Goal: Task Accomplishment & Management: Complete application form

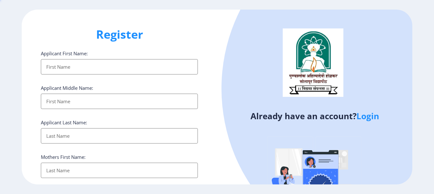
select select
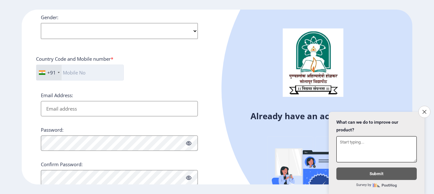
scroll to position [238, 0]
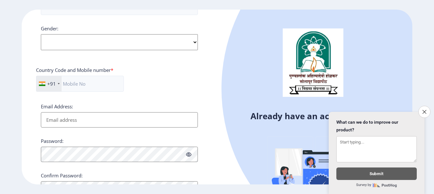
click at [98, 123] on input "Email Address:" at bounding box center [119, 119] width 157 height 15
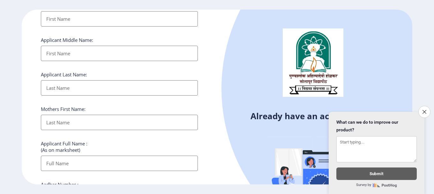
scroll to position [15, 0]
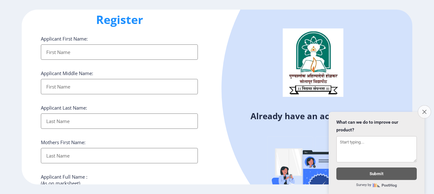
click at [424, 110] on icon "Close survey" at bounding box center [425, 112] width 4 height 4
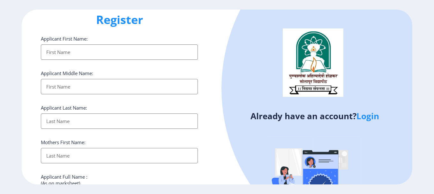
click at [368, 117] on link "Login" at bounding box center [368, 115] width 23 height 11
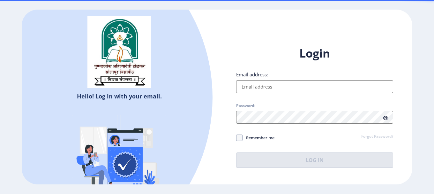
click at [293, 88] on input "Email address:" at bounding box center [314, 86] width 157 height 13
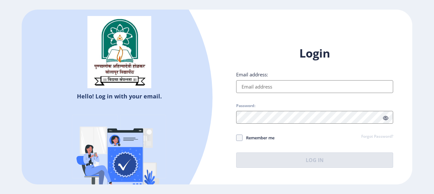
click at [293, 88] on input "Email address:" at bounding box center [314, 86] width 157 height 13
click at [312, 90] on input "Email address:" at bounding box center [314, 86] width 157 height 13
click at [239, 136] on span at bounding box center [239, 137] width 6 height 6
click at [237, 138] on input "Remember me" at bounding box center [236, 138] width 0 height 0
checkbox input "true"
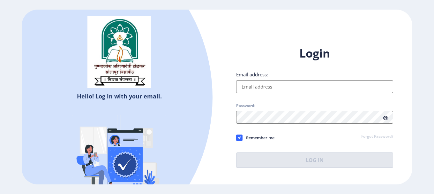
click at [268, 88] on input "Email address:" at bounding box center [314, 86] width 157 height 13
type input "[EMAIL_ADDRESS][DOMAIN_NAME]"
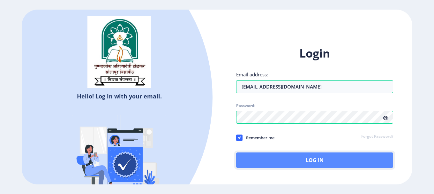
click at [310, 163] on button "Log In" at bounding box center [314, 159] width 157 height 15
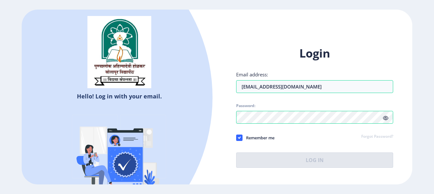
click at [386, 118] on icon at bounding box center [385, 118] width 5 height 5
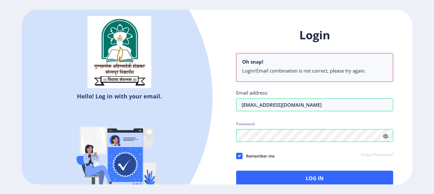
select select
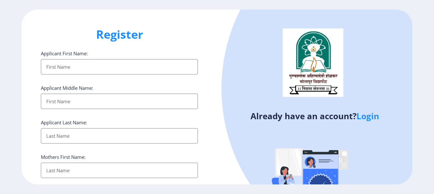
click at [377, 119] on link "Login" at bounding box center [368, 115] width 23 height 11
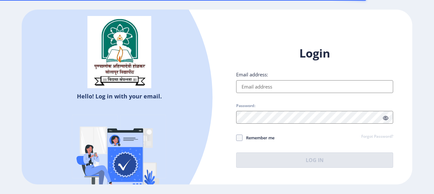
click at [285, 90] on input "Email address:" at bounding box center [314, 86] width 157 height 13
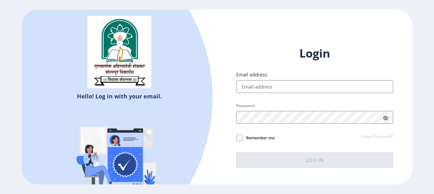
type input "[EMAIL_ADDRESS][DOMAIN_NAME]"
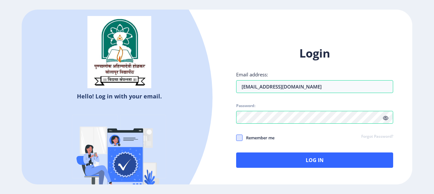
click at [240, 136] on span at bounding box center [239, 137] width 6 height 6
click at [237, 138] on input "Remember me" at bounding box center [236, 138] width 0 height 0
checkbox input "true"
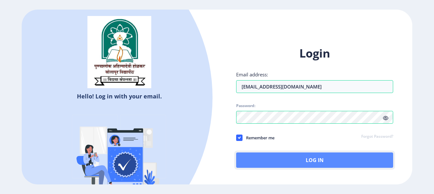
click at [278, 154] on button "Log In" at bounding box center [314, 159] width 157 height 15
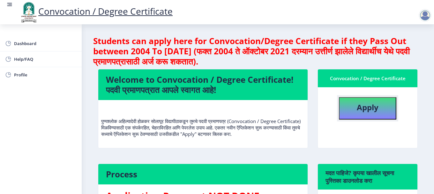
click at [369, 107] on b "Apply" at bounding box center [368, 107] width 22 height 11
select select
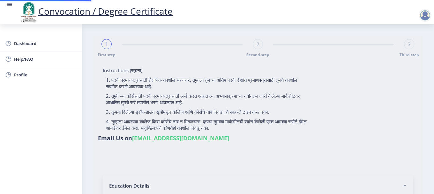
type input "2015032500172836"
select select "Regular"
select select "2019"
select select "May"
select select "Grade A"
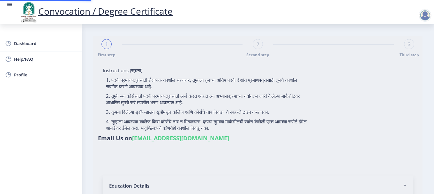
type input "529267"
type input "SALUNKHE MANISHA VIJAYKUMAR"
select select "Economics"
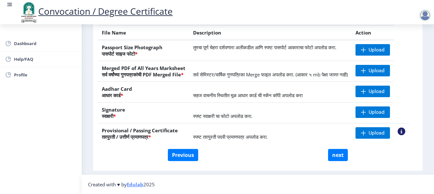
scroll to position [97, 0]
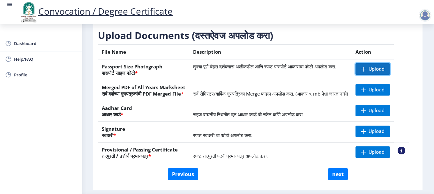
click at [381, 70] on span "Upload" at bounding box center [373, 68] width 34 height 11
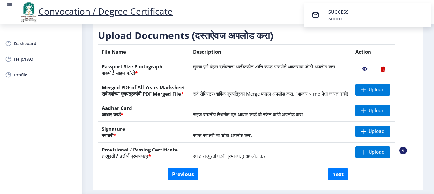
scroll to position [129, 0]
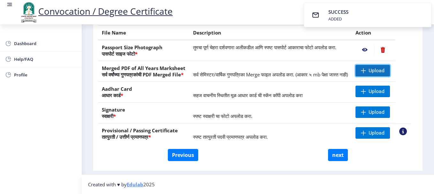
click at [373, 65] on span "Upload" at bounding box center [373, 70] width 34 height 11
click at [366, 68] on span at bounding box center [363, 70] width 5 height 5
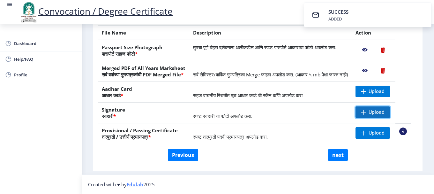
click at [374, 113] on span "Upload" at bounding box center [377, 112] width 16 height 6
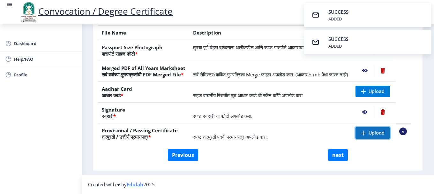
click at [366, 134] on span at bounding box center [363, 132] width 5 height 5
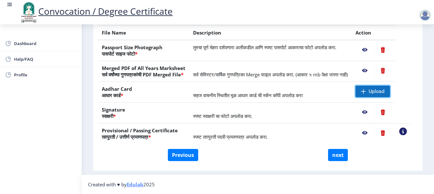
click at [373, 92] on span "Upload" at bounding box center [373, 91] width 34 height 11
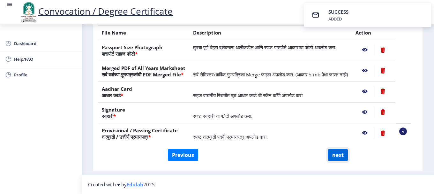
click at [334, 154] on button "next" at bounding box center [338, 155] width 20 height 12
select select
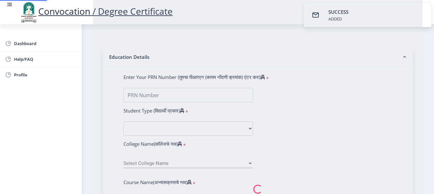
scroll to position [0, 0]
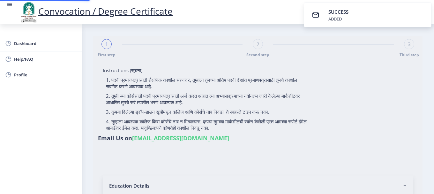
select select
type input "2015032500172836"
select select "Regular"
select select "2019"
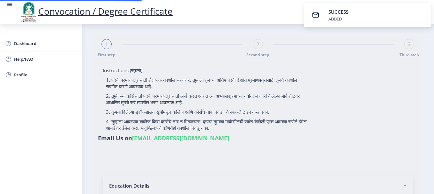
select select "May"
select select "Grade A"
type input "529267"
type input "SALUNKHE MANISHA VIJAYKUMAR"
select select "Economics"
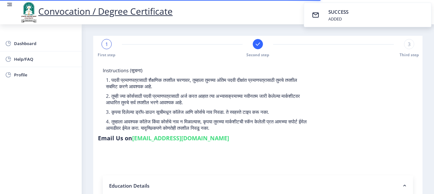
select select
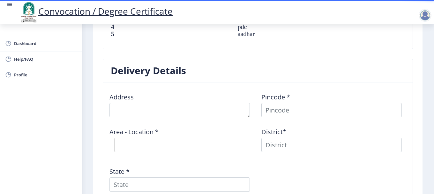
scroll to position [479, 0]
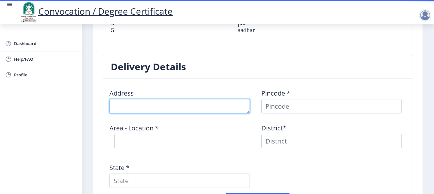
click at [174, 107] on textarea at bounding box center [180, 106] width 141 height 14
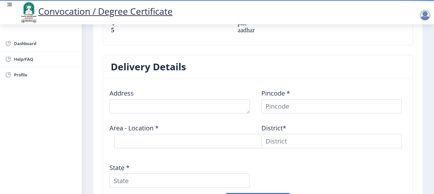
click at [183, 88] on div "Address" at bounding box center [182, 99] width 152 height 30
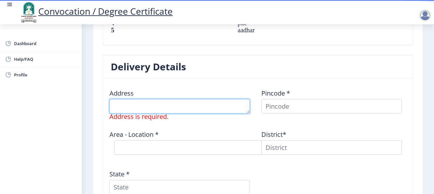
click at [152, 107] on textarea at bounding box center [180, 106] width 141 height 14
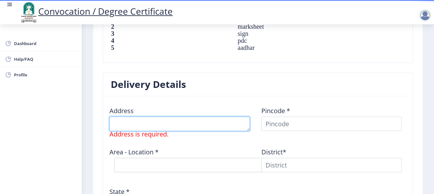
scroll to position [467, 0]
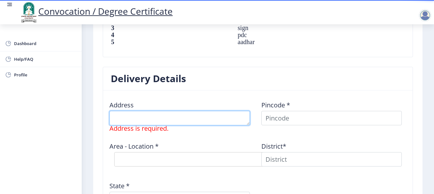
click at [140, 120] on textarea at bounding box center [180, 118] width 141 height 14
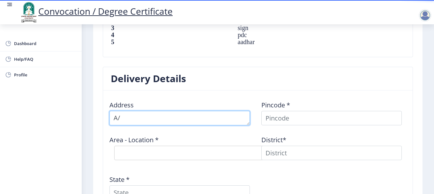
type textarea "A"
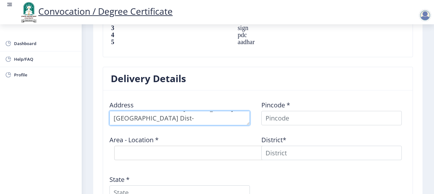
scroll to position [0, 0]
drag, startPoint x: 185, startPoint y: 119, endPoint x: 204, endPoint y: 116, distance: 19.1
click at [204, 116] on textarea at bounding box center [180, 118] width 141 height 14
click at [114, 118] on textarea at bounding box center [180, 118] width 141 height 14
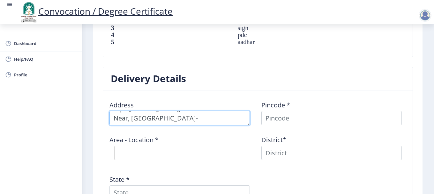
click at [219, 121] on textarea at bounding box center [180, 118] width 141 height 14
click at [188, 122] on textarea at bounding box center [180, 118] width 141 height 14
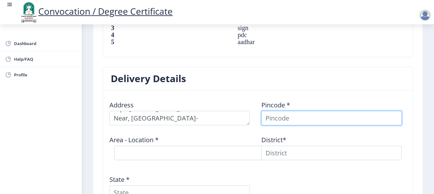
click at [283, 119] on input at bounding box center [332, 118] width 141 height 14
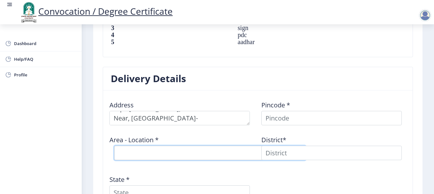
click at [156, 153] on select "Select Area Location" at bounding box center [210, 153] width 192 height 14
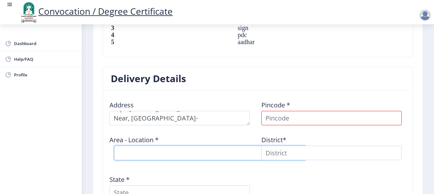
click at [157, 152] on select "Select Area Location" at bounding box center [210, 153] width 192 height 14
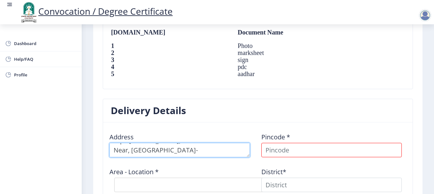
scroll to position [0, 0]
drag, startPoint x: 152, startPoint y: 152, endPoint x: 219, endPoint y: 145, distance: 68.1
click at [219, 145] on textarea at bounding box center [180, 150] width 141 height 14
click at [159, 152] on textarea at bounding box center [180, 150] width 141 height 14
click at [159, 151] on textarea at bounding box center [180, 150] width 141 height 14
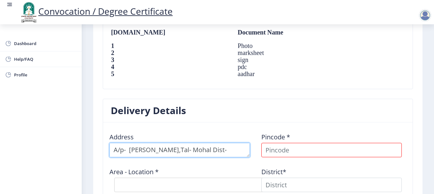
click at [182, 152] on textarea at bounding box center [180, 150] width 141 height 14
click at [232, 149] on textarea at bounding box center [180, 150] width 141 height 14
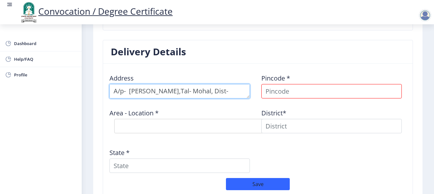
scroll to position [499, 0]
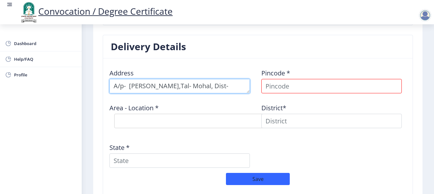
type textarea "A/p- Sohale,Tal- Mohal, Dist-Solapur"
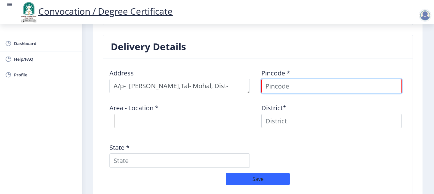
click at [281, 87] on input at bounding box center [332, 86] width 141 height 14
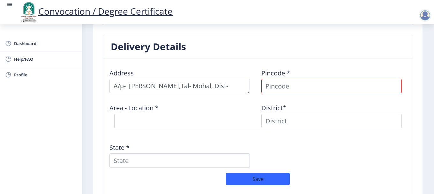
click at [295, 66] on div "Pincode *" at bounding box center [334, 79] width 152 height 30
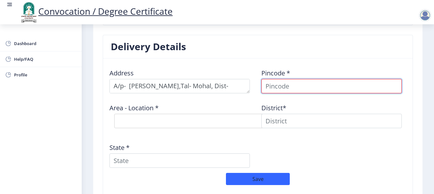
click at [279, 85] on input at bounding box center [332, 86] width 141 height 14
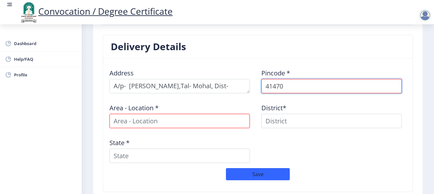
type input "414701"
select select
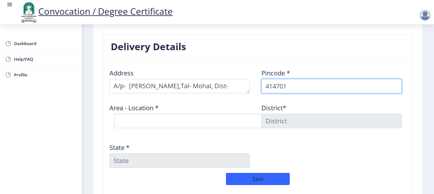
drag, startPoint x: 301, startPoint y: 87, endPoint x: 250, endPoint y: 92, distance: 51.1
click at [250, 92] on div "Address Pincode * 414701 Area - Location * Select Area Location Ajnuj B.O Chimb…" at bounding box center [258, 118] width 304 height 109
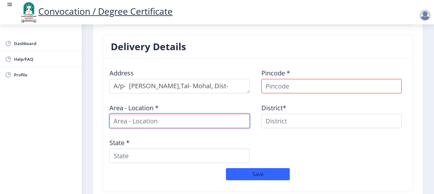
click at [149, 121] on input at bounding box center [180, 121] width 141 height 14
paste input "Hanuman Mandir Near"
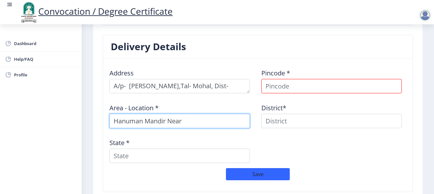
drag, startPoint x: 169, startPoint y: 122, endPoint x: 180, endPoint y: 122, distance: 10.5
click at [180, 122] on input "Hanuman Mandir Near" at bounding box center [180, 121] width 141 height 14
type input "Hanuman Mandir Near"
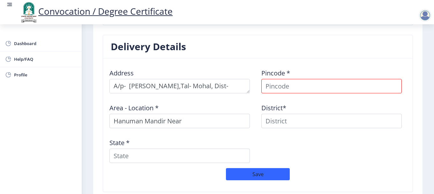
drag, startPoint x: 258, startPoint y: 135, endPoint x: 294, endPoint y: 125, distance: 37.2
click at [259, 135] on div "Address Pincode * Area - Location * Hanuman Mandir Near District* State *" at bounding box center [258, 116] width 304 height 104
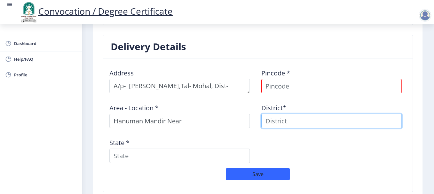
click at [296, 123] on input at bounding box center [332, 121] width 141 height 14
type input "Solapur"
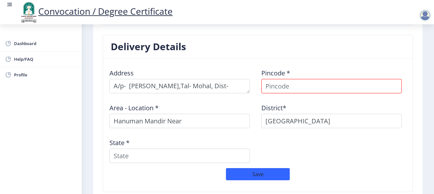
click at [294, 143] on div "Address Pincode * Area - Location * Hanuman Mandir Near District* Solapur State…" at bounding box center [258, 116] width 304 height 104
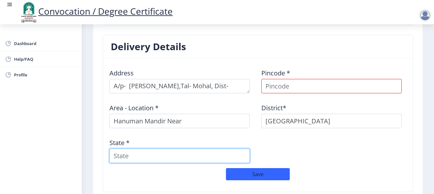
click at [159, 157] on input "State *" at bounding box center [180, 156] width 141 height 14
type input "m"
type input "Maharashtra"
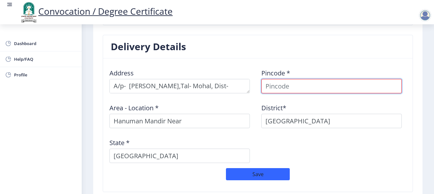
click at [296, 88] on input at bounding box center [332, 86] width 141 height 14
type input "413253"
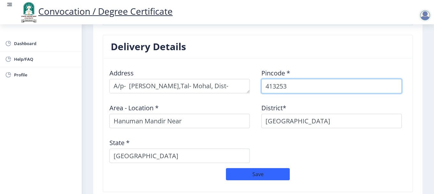
select select
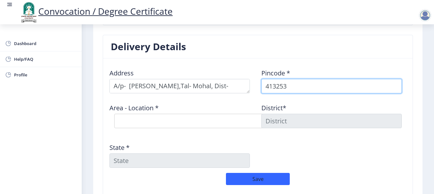
type input "413253"
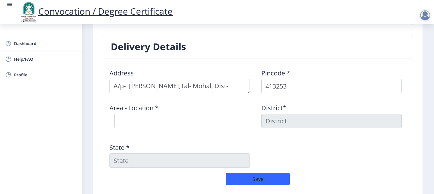
click at [333, 160] on div "Address Pincode * 413253 Area - Location * Select Area Location Ankoli B.O Ghod…" at bounding box center [258, 118] width 304 height 109
click at [227, 124] on select "Select Area Location Ankoli B.O Ghodeshwar B.O Ichgaon B.O Kamati Khurd S.O Kor…" at bounding box center [210, 121] width 192 height 14
select select "6: Object"
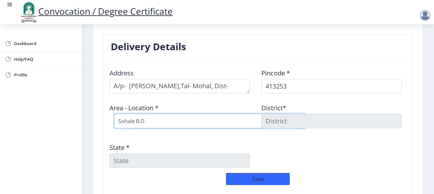
click at [114, 114] on select "Select Area Location Ankoli B.O Ghodeshwar B.O Ichgaon B.O Kamati Khurd S.O Kor…" at bounding box center [210, 121] width 192 height 14
type input "SOLAPUR"
type input "Maharashtra"
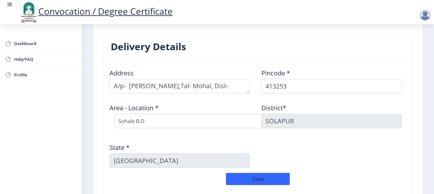
click at [332, 151] on div "Address Pincode * 413253 Area - Location * Select Area Location Ankoli B.O Ghod…" at bounding box center [258, 118] width 304 height 109
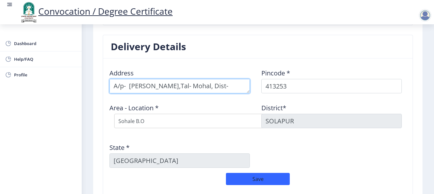
click at [149, 88] on textarea at bounding box center [180, 86] width 141 height 14
click at [151, 89] on textarea at bounding box center [180, 86] width 141 height 14
type textarea "A/p- Sohale, Near Hanuman Mandir,Tal- Mohal, Dist-Solapur"
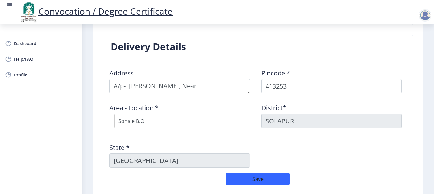
click at [229, 102] on div "Area - Location * Select Area Location Ankoli B.O Ghodeshwar B.O Ichgaon B.O Ka…" at bounding box center [182, 115] width 152 height 34
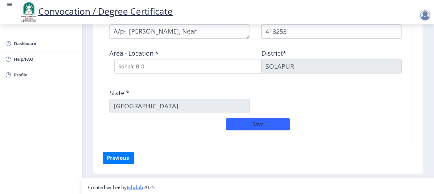
scroll to position [557, 0]
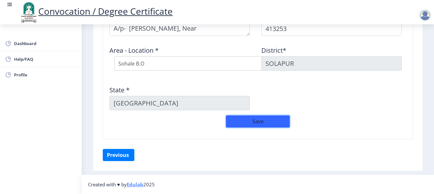
click at [252, 120] on button "Save" at bounding box center [258, 121] width 64 height 12
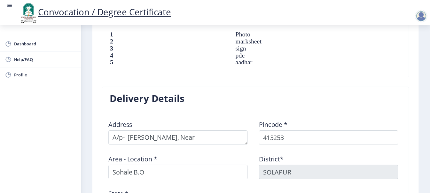
scroll to position [570, 0]
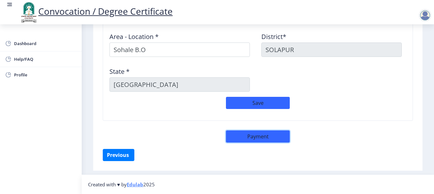
click at [253, 137] on button "Payment" at bounding box center [258, 136] width 64 height 12
select select "sealed"
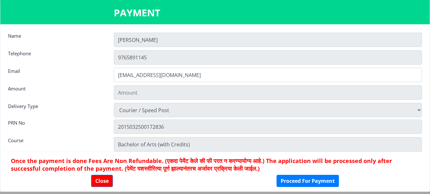
type input "1885"
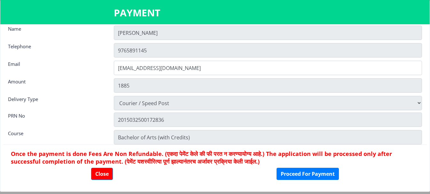
scroll to position [9, 0]
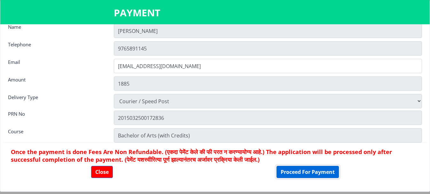
click at [303, 174] on button "Proceed For Payment" at bounding box center [307, 172] width 62 height 12
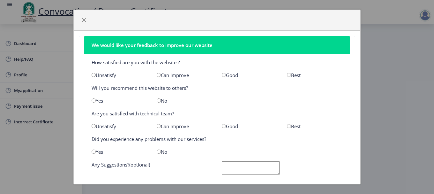
click at [229, 75] on div "Good" at bounding box center [249, 75] width 65 height 6
click at [222, 76] on input "radio" at bounding box center [224, 75] width 4 height 4
radio input "true"
click at [222, 125] on input "radio" at bounding box center [224, 126] width 4 height 4
radio input "true"
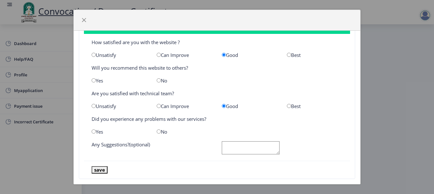
scroll to position [30, 0]
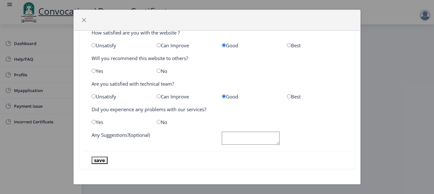
click at [158, 123] on input "radio" at bounding box center [159, 122] width 4 height 4
radio input "true"
click at [104, 160] on button "save" at bounding box center [100, 160] width 16 height 7
click at [82, 21] on span "button" at bounding box center [83, 20] width 5 height 5
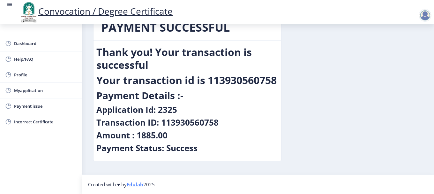
scroll to position [34, 0]
click at [27, 75] on span "Profile" at bounding box center [45, 75] width 63 height 8
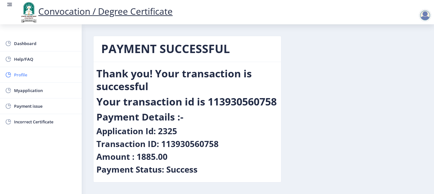
select select
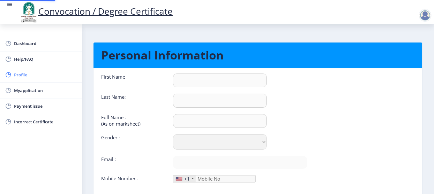
type input "[PERSON_NAME]"
select select "[DEMOGRAPHIC_DATA]"
type input "[EMAIL_ADDRESS][DOMAIN_NAME]"
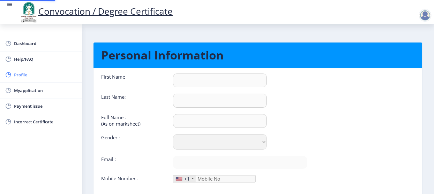
type input "9765891145"
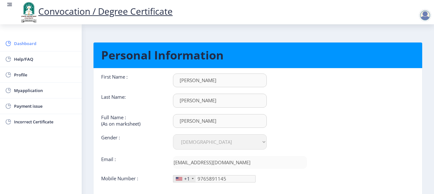
click at [24, 45] on span "Dashboard" at bounding box center [45, 44] width 63 height 8
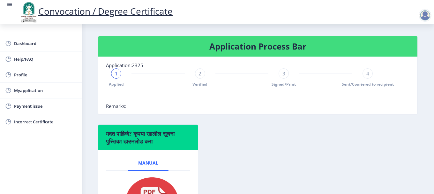
scroll to position [210, 0]
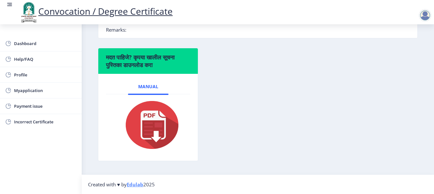
click at [156, 120] on img at bounding box center [148, 124] width 64 height 51
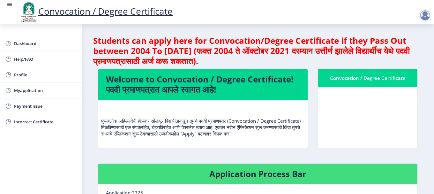
scroll to position [0, 0]
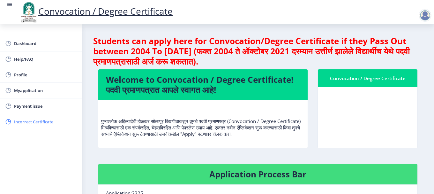
click at [33, 121] on span "Incorrect Certificate" at bounding box center [45, 122] width 63 height 8
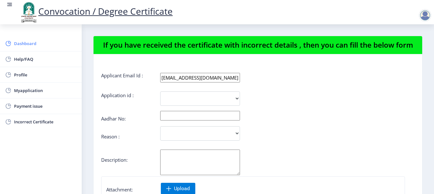
click at [22, 46] on span "Dashboard" at bounding box center [45, 44] width 63 height 8
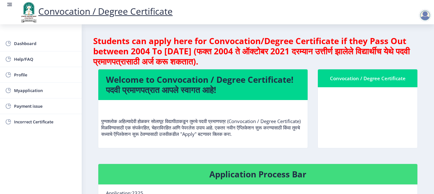
click at [353, 79] on div "Convocation / Degree Certificate" at bounding box center [368, 78] width 84 height 8
click at [29, 43] on span "Dashboard" at bounding box center [45, 44] width 63 height 8
click at [91, 11] on link "Convocation / Degree Certificate" at bounding box center [96, 11] width 154 height 12
click at [6, 5] on nav "Convocation / Degree Certificate" at bounding box center [217, 12] width 434 height 24
click at [9, 5] on rect at bounding box center [9, 4] width 6 height 6
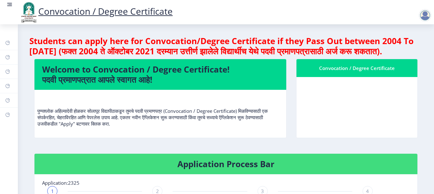
click at [428, 14] on div at bounding box center [425, 15] width 13 height 13
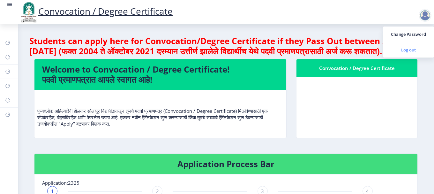
click at [406, 51] on span "Log out" at bounding box center [408, 50] width 41 height 8
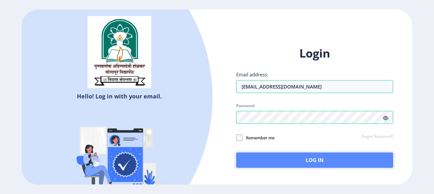
click at [309, 162] on button "Log In" at bounding box center [314, 159] width 157 height 15
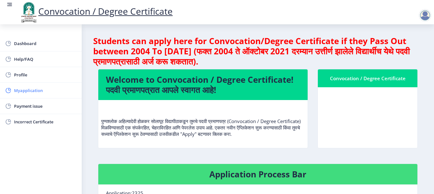
click at [43, 91] on span "Myapplication" at bounding box center [45, 91] width 63 height 8
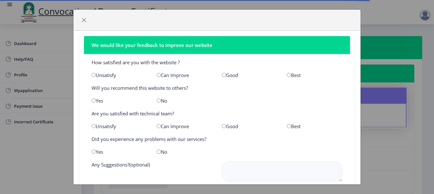
click at [222, 76] on input "radio" at bounding box center [224, 75] width 4 height 4
radio input "true"
click at [225, 126] on div "Good" at bounding box center [249, 126] width 65 height 6
click at [222, 127] on input "radio" at bounding box center [224, 126] width 4 height 4
radio input "true"
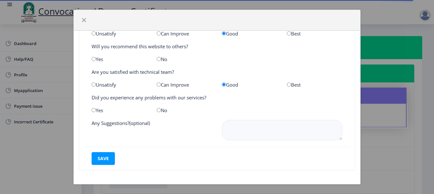
scroll to position [42, 0]
click at [95, 110] on input "radio" at bounding box center [94, 109] width 4 height 4
radio input "true"
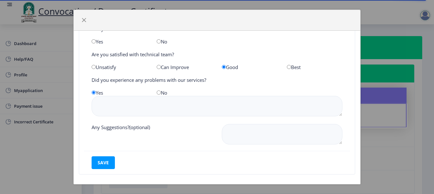
scroll to position [64, 0]
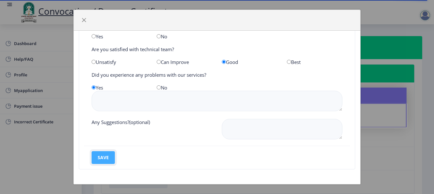
click at [107, 157] on button "save" at bounding box center [103, 157] width 23 height 13
click at [107, 156] on button "save" at bounding box center [103, 157] width 23 height 13
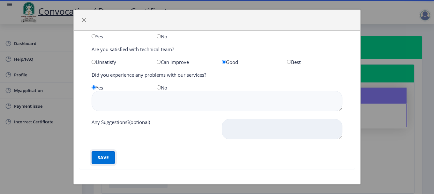
scroll to position [0, 0]
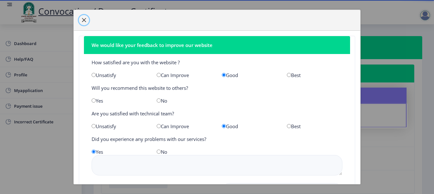
click at [85, 20] on span "button" at bounding box center [83, 20] width 5 height 5
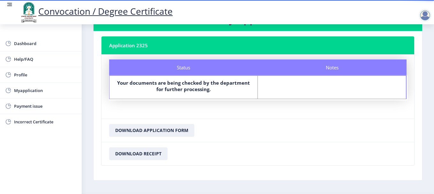
scroll to position [48, 0]
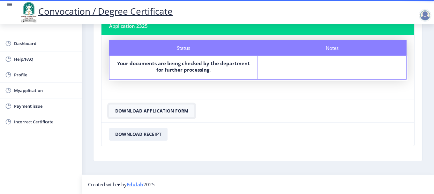
click at [153, 112] on button "Download Application Form" at bounding box center [151, 110] width 85 height 13
click at [144, 135] on button "Download Receipt" at bounding box center [138, 134] width 58 height 13
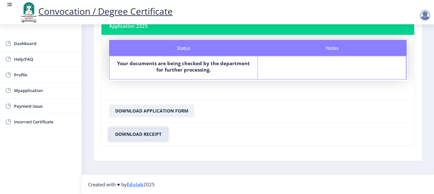
scroll to position [0, 0]
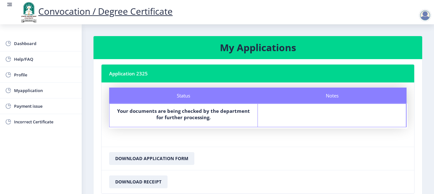
click at [424, 17] on div at bounding box center [425, 15] width 13 height 13
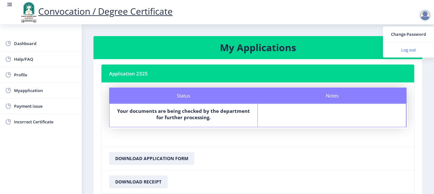
click at [406, 51] on span "Log out" at bounding box center [408, 50] width 41 height 8
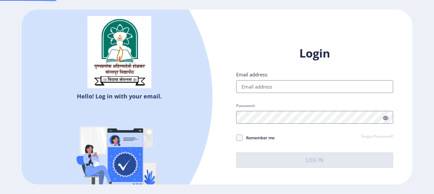
type input "[EMAIL_ADDRESS][DOMAIN_NAME]"
